Goal: Task Accomplishment & Management: Use online tool/utility

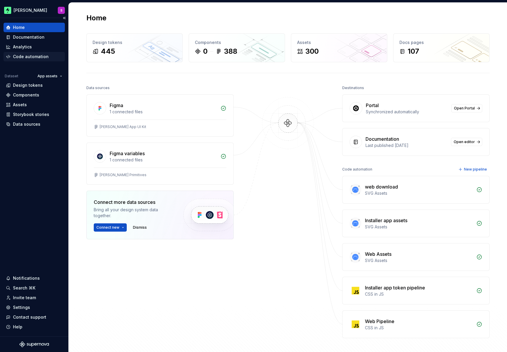
click at [19, 59] on div "Code automation" at bounding box center [31, 57] width 36 height 6
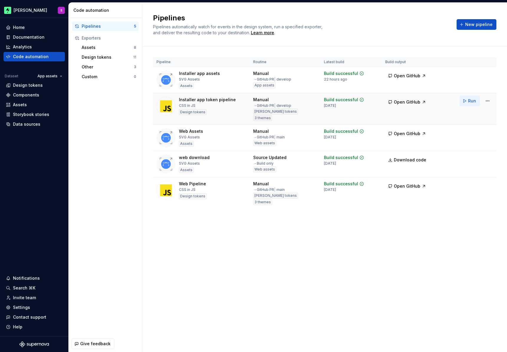
click at [469, 101] on span "Run" at bounding box center [472, 101] width 8 height 6
click at [488, 102] on html "[PERSON_NAME] S Home Documentation Analytics Code automation Dataset App assets…" at bounding box center [253, 176] width 507 height 352
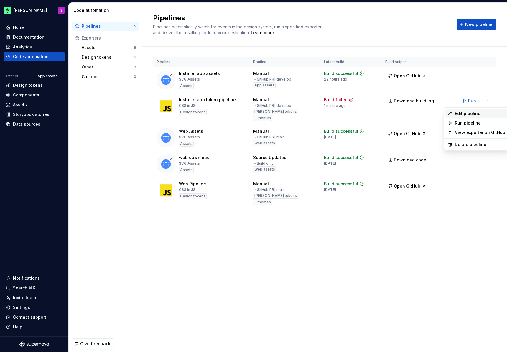
click at [482, 116] on div "Edit pipeline" at bounding box center [480, 114] width 50 height 6
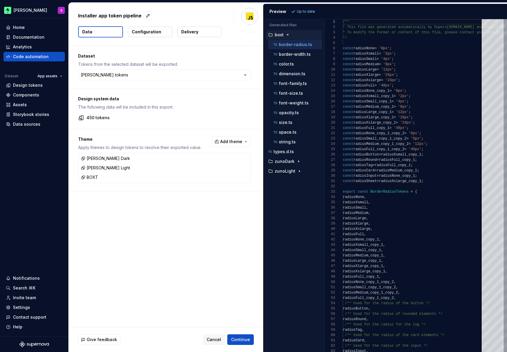
click at [183, 33] on p "Delivery" at bounding box center [189, 32] width 17 height 6
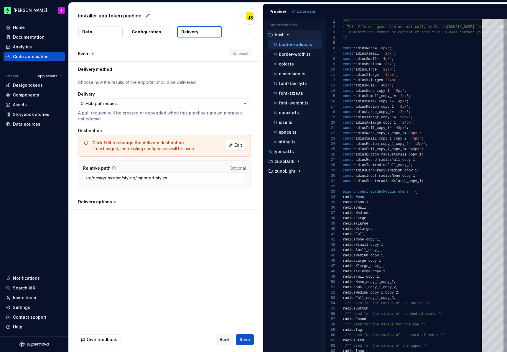
click at [167, 79] on div "**********" at bounding box center [165, 135] width 192 height 117
click at [177, 104] on html "**********" at bounding box center [253, 176] width 507 height 352
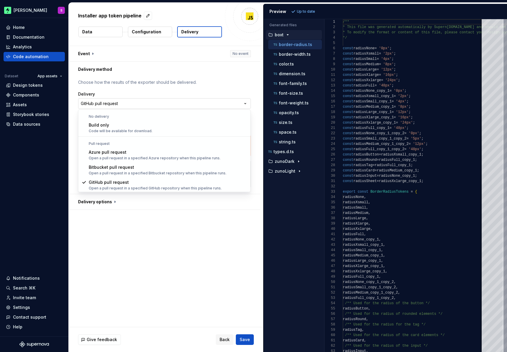
scroll to position [0, 0]
click at [177, 104] on html "**********" at bounding box center [253, 176] width 507 height 352
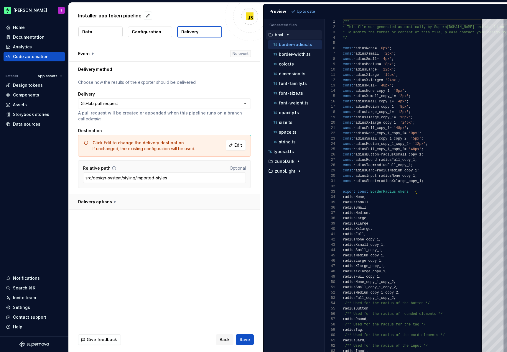
click at [112, 200] on button "button" at bounding box center [165, 201] width 192 height 15
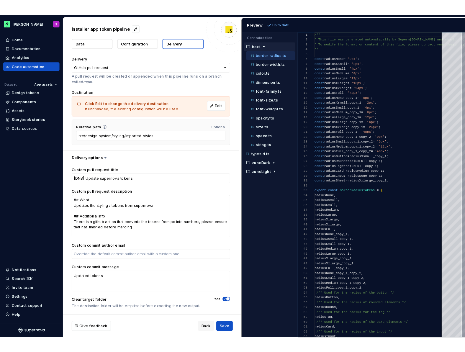
scroll to position [0, 0]
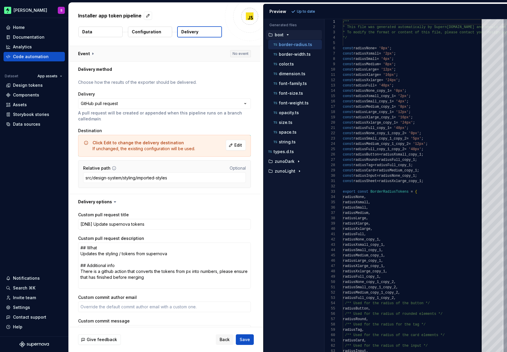
click at [97, 52] on button "button" at bounding box center [165, 53] width 192 height 15
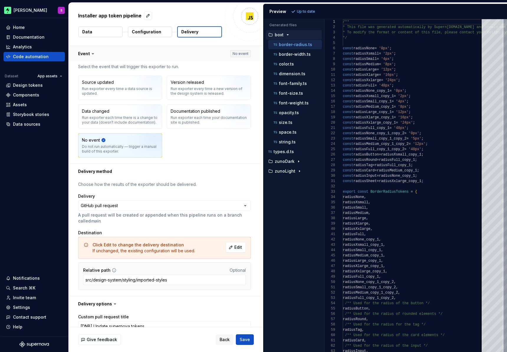
click at [97, 52] on button "button" at bounding box center [165, 53] width 192 height 15
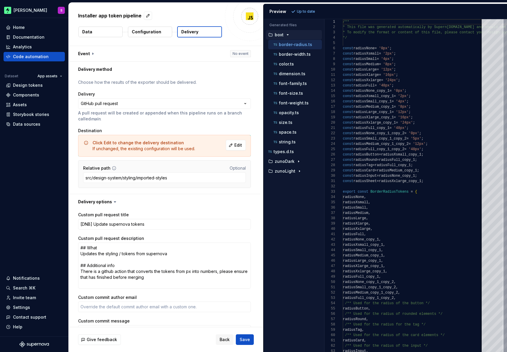
click at [157, 29] on p "Configuration" at bounding box center [146, 32] width 29 height 6
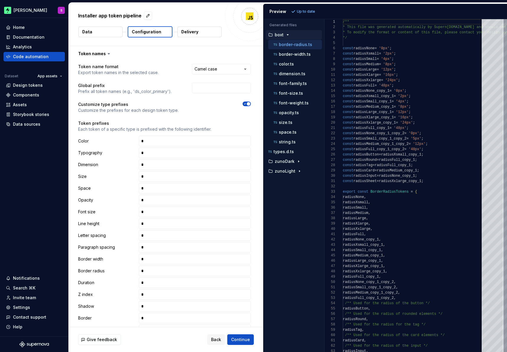
click at [187, 31] on p "Delivery" at bounding box center [189, 32] width 17 height 6
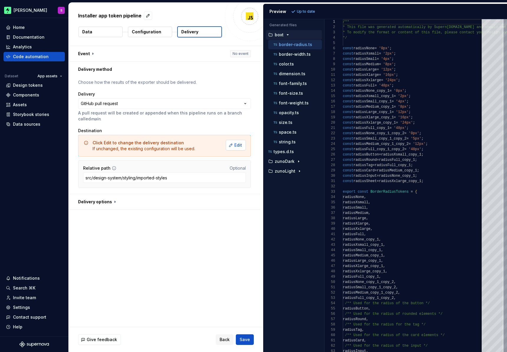
click at [233, 144] on button "Edit" at bounding box center [236, 145] width 20 height 11
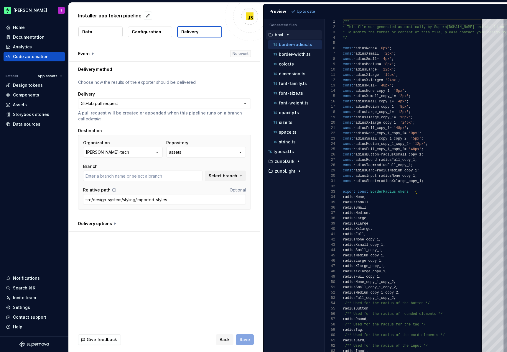
type input "add-tariff-popup-image"
click at [186, 151] on button "assets" at bounding box center [206, 152] width 80 height 11
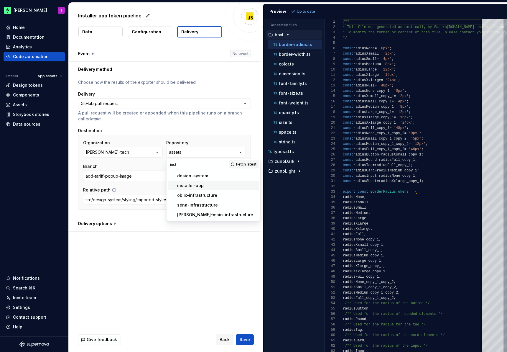
type input "inst"
click at [197, 186] on div "installer-app" at bounding box center [190, 186] width 27 height 6
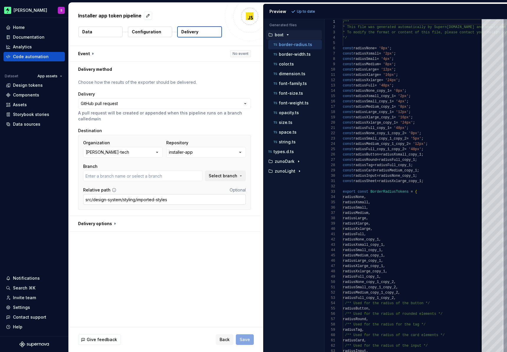
type input "453-scroll-footer-idea"
click at [218, 176] on span "Select branch" at bounding box center [223, 176] width 29 height 6
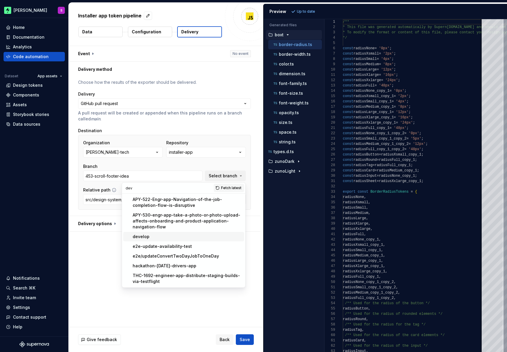
type input "dev"
click at [165, 241] on span "develop" at bounding box center [183, 236] width 121 height 9
type input "develop"
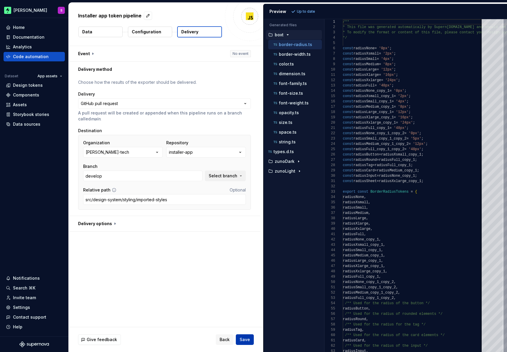
click at [249, 337] on span "Save" at bounding box center [245, 340] width 10 height 6
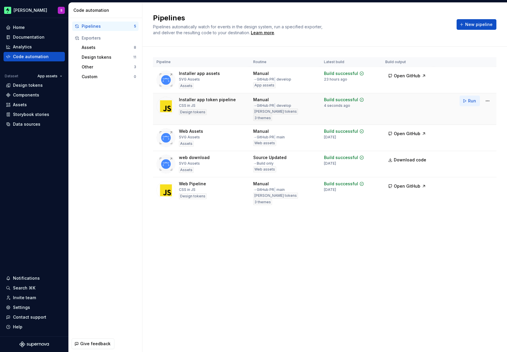
click at [468, 101] on button "Run" at bounding box center [470, 101] width 20 height 11
click at [468, 74] on button "Run" at bounding box center [470, 74] width 20 height 11
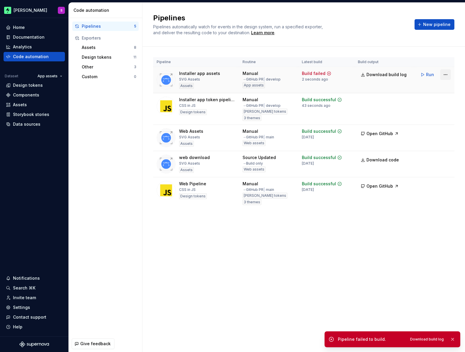
click at [442, 75] on html "[PERSON_NAME] S Home Documentation Analytics Code automation Dataset App assets…" at bounding box center [232, 176] width 465 height 352
click at [438, 87] on div "Edit pipeline" at bounding box center [438, 87] width 50 height 6
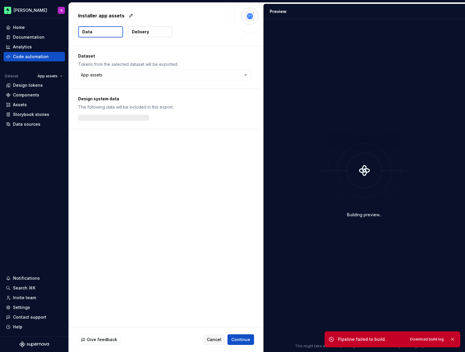
click at [146, 30] on p "Delivery" at bounding box center [140, 32] width 17 height 6
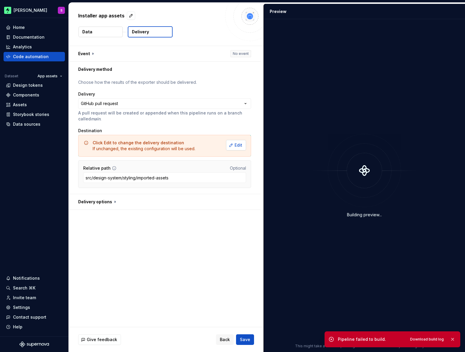
click at [240, 149] on button "Edit" at bounding box center [236, 145] width 20 height 11
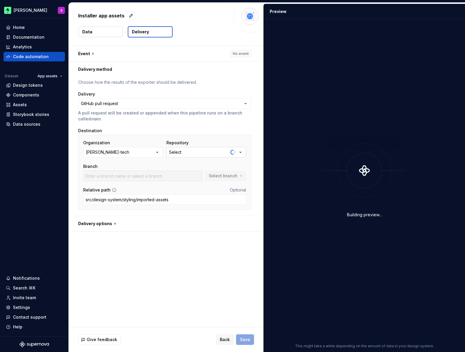
click at [174, 151] on div "Select" at bounding box center [175, 152] width 12 height 6
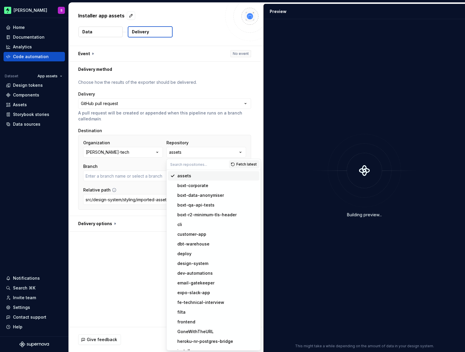
type input "i"
type input "add-tariff-popup-image"
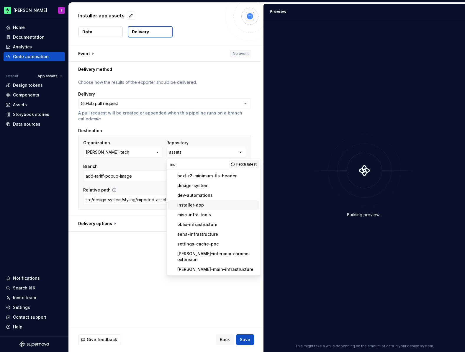
type input "ins"
click at [193, 208] on div "installer-app" at bounding box center [190, 205] width 27 height 6
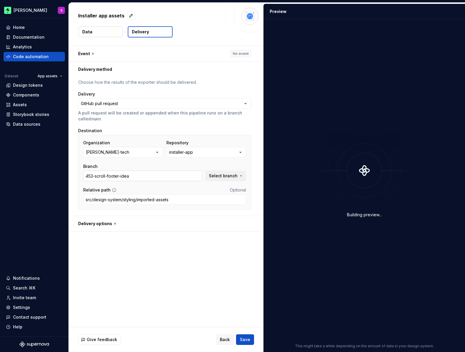
click at [186, 173] on input "453-scroll-footer-idea" at bounding box center [142, 176] width 119 height 11
drag, startPoint x: 181, startPoint y: 176, endPoint x: 56, endPoint y: 177, distance: 125.1
click at [56, 177] on div "**********" at bounding box center [232, 176] width 465 height 352
type input "deve"
click at [219, 175] on span "Select branch" at bounding box center [223, 176] width 29 height 6
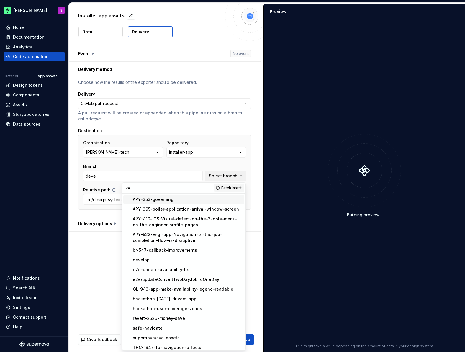
type input "v"
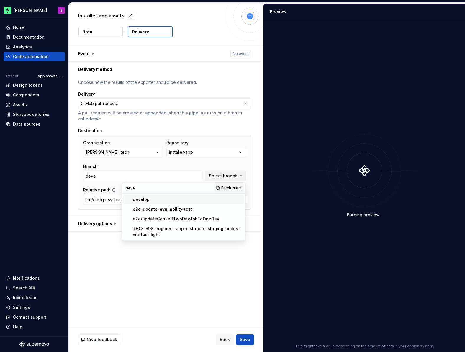
type input "deve"
click at [156, 201] on div "develop" at bounding box center [187, 199] width 109 height 6
type input "develop"
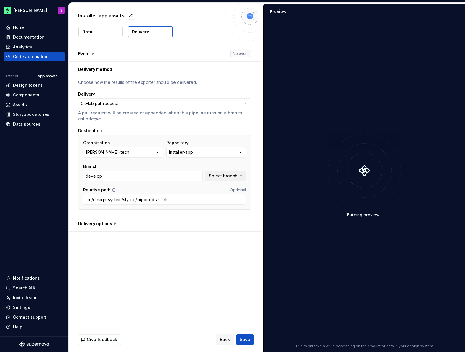
click at [214, 285] on div "**********" at bounding box center [166, 186] width 195 height 281
click at [251, 336] on button "Save" at bounding box center [245, 339] width 18 height 11
